Goal: Information Seeking & Learning: Find specific fact

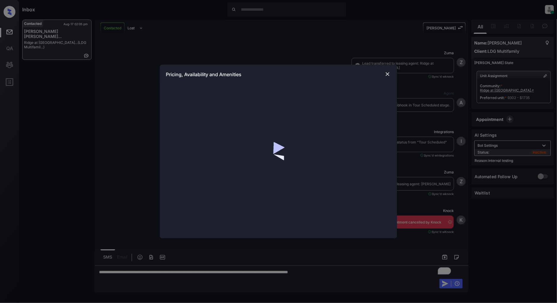
scroll to position [1971, 0]
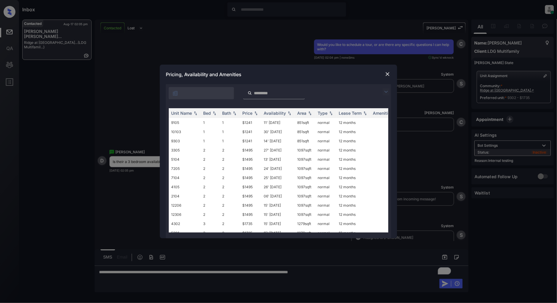
click at [388, 92] on img at bounding box center [385, 91] width 7 height 7
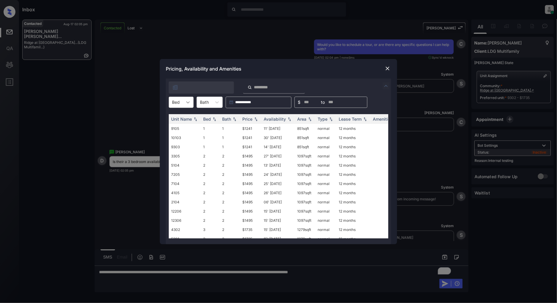
click at [185, 107] on div at bounding box center [188, 102] width 11 height 11
click at [180, 139] on div "3" at bounding box center [181, 138] width 25 height 11
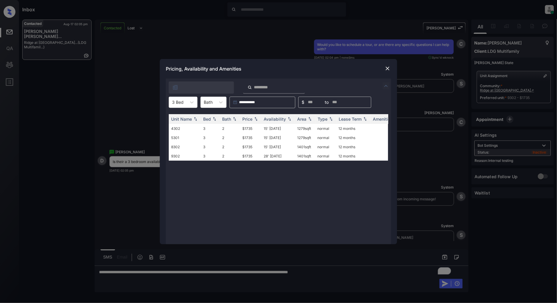
click at [388, 68] on img at bounding box center [388, 69] width 6 height 6
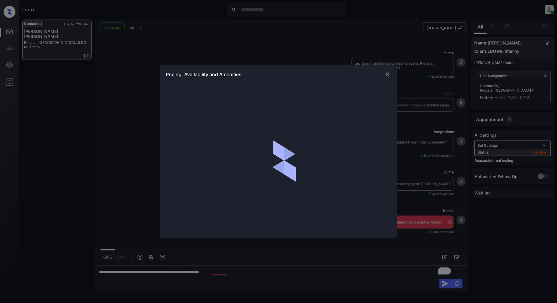
scroll to position [1971, 0]
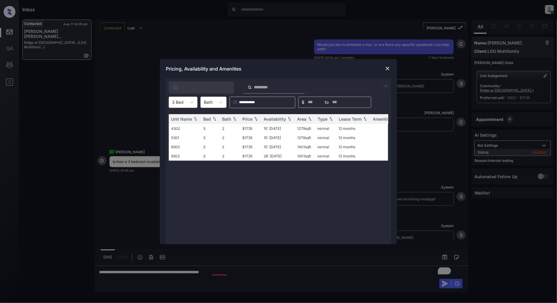
click at [271, 274] on div "**********" at bounding box center [278, 151] width 557 height 303
click at [389, 67] on img at bounding box center [388, 69] width 6 height 6
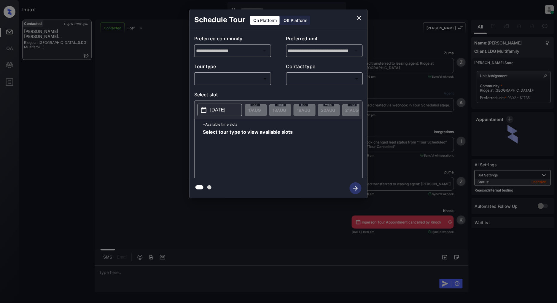
scroll to position [2228, 0]
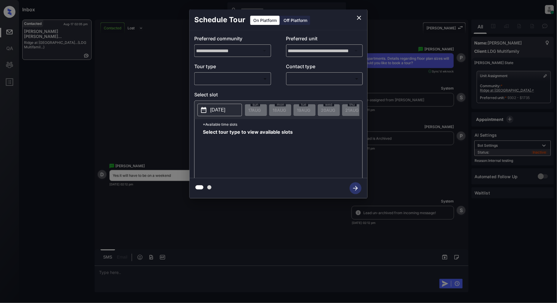
click at [249, 76] on body "Inbox Patrick Deasis Online Set yourself offline Set yourself on break Profile …" at bounding box center [278, 151] width 557 height 303
click at [227, 90] on li "In Person" at bounding box center [232, 92] width 73 height 11
type input "********"
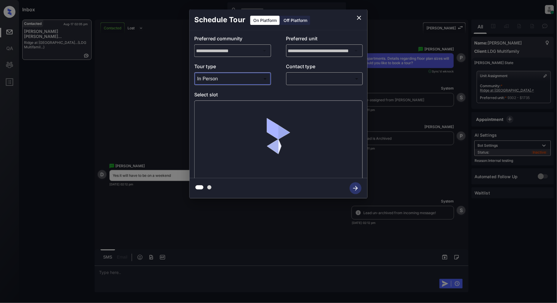
click at [320, 82] on body "Inbox Patrick Deasis Online Set yourself offline Set yourself on break Profile …" at bounding box center [278, 151] width 557 height 303
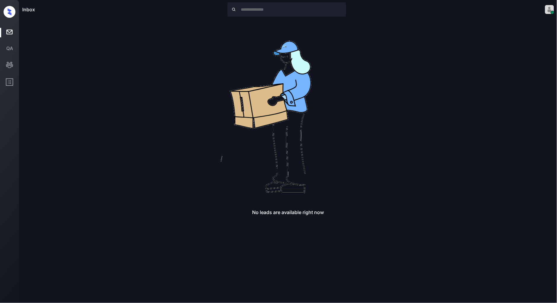
click at [388, 84] on div "No leads are available right now" at bounding box center [288, 118] width 532 height 196
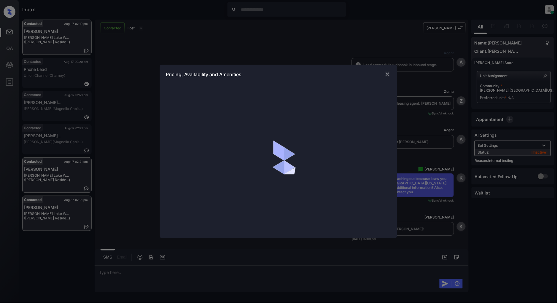
scroll to position [812, 0]
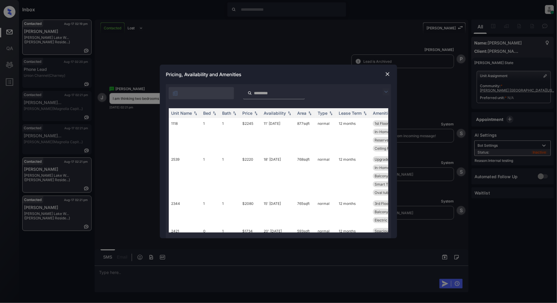
click at [385, 90] on img at bounding box center [385, 91] width 7 height 7
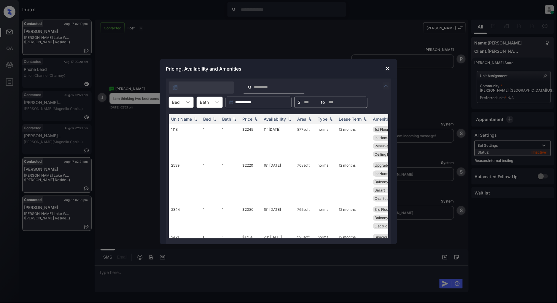
click at [183, 103] on div at bounding box center [188, 102] width 11 height 11
click at [176, 137] on div "2" at bounding box center [181, 138] width 25 height 11
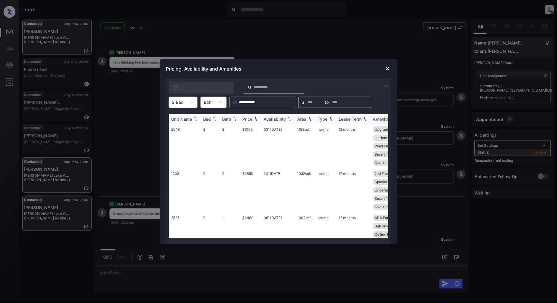
click at [259, 119] on img at bounding box center [256, 119] width 6 height 4
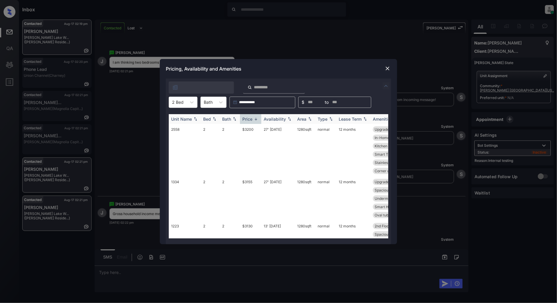
scroll to position [887, 0]
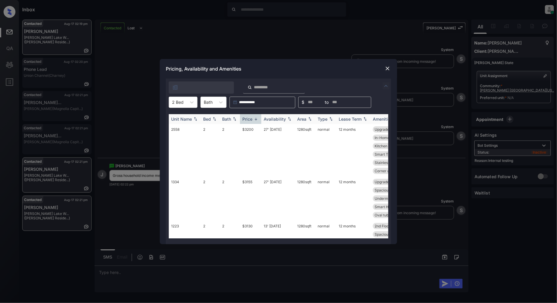
click at [259, 119] on img at bounding box center [256, 119] width 6 height 4
drag, startPoint x: 258, startPoint y: 129, endPoint x: 235, endPoint y: 129, distance: 22.8
click at [235, 129] on tr "1524 2 1 $2433 20' Aug 25 1002 sqft normal 12 months ADA Equipped In-Home Washe…" at bounding box center [324, 138] width 310 height 28
copy tr "$2433"
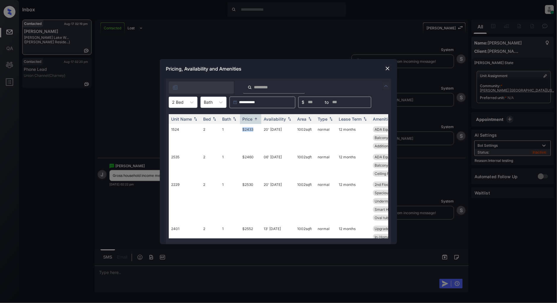
click at [385, 67] on img at bounding box center [388, 69] width 6 height 6
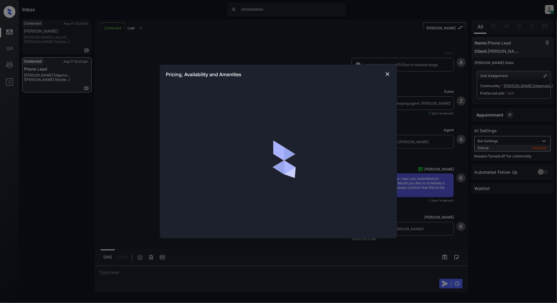
scroll to position [204, 0]
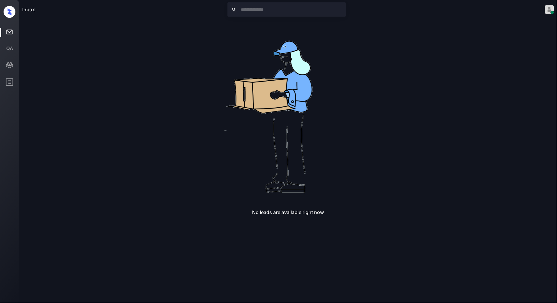
click at [362, 103] on img at bounding box center [288, 115] width 190 height 190
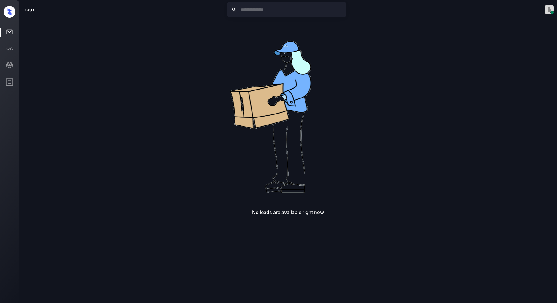
click at [244, 141] on img at bounding box center [288, 115] width 190 height 190
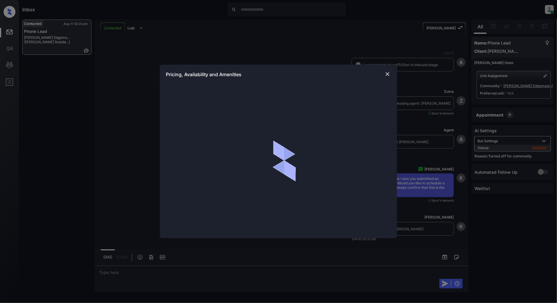
scroll to position [204, 0]
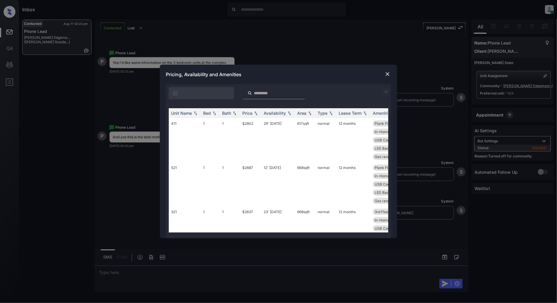
click at [384, 90] on img at bounding box center [385, 91] width 7 height 7
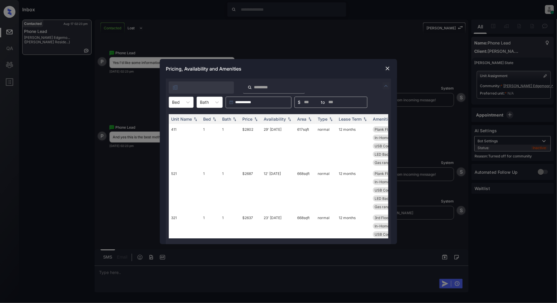
click at [177, 101] on div at bounding box center [176, 102] width 8 height 6
click at [181, 126] on div "2" at bounding box center [181, 127] width 25 height 11
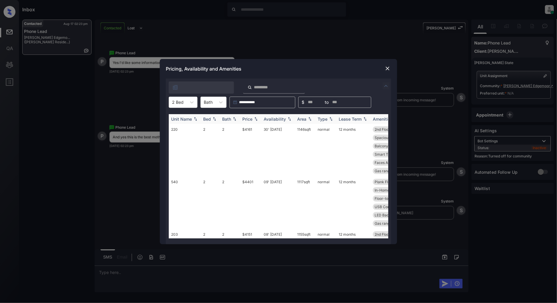
click at [254, 119] on img at bounding box center [256, 119] width 6 height 4
click at [256, 120] on img at bounding box center [256, 119] width 6 height 4
drag, startPoint x: 259, startPoint y: 128, endPoint x: 239, endPoint y: 130, distance: 19.3
click at [239, 130] on tr "208 2 2 $3876 04' [DATE] sqft normal 12 months 2nd Floor Plank Flooring ... Qua…" at bounding box center [324, 150] width 310 height 52
copy tr "$3876"
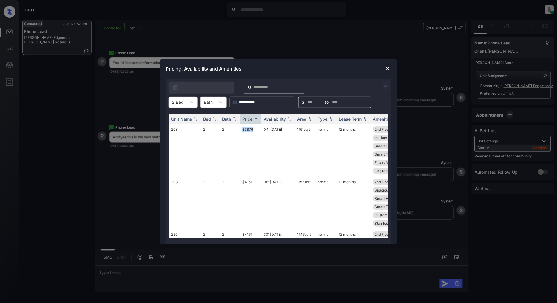
click at [386, 67] on img at bounding box center [388, 69] width 6 height 6
